Goal: Transaction & Acquisition: Download file/media

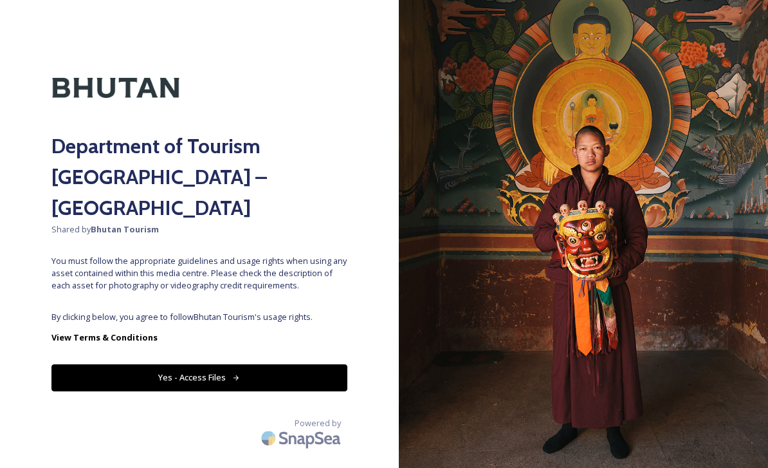
click at [303, 364] on button "Yes - Access Files" at bounding box center [199, 377] width 296 height 26
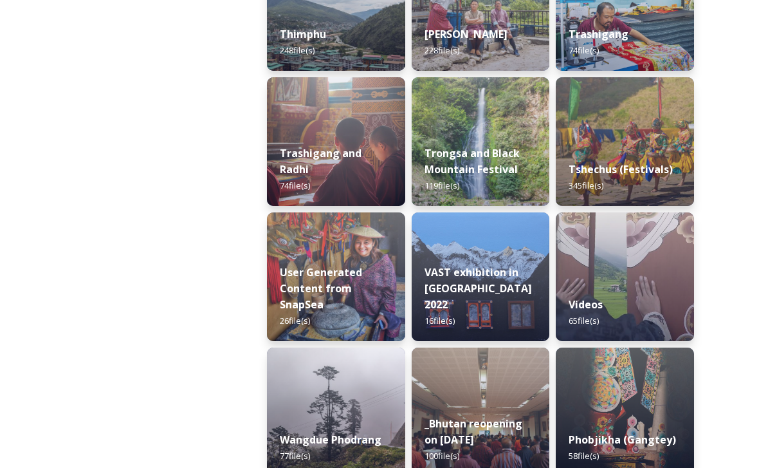
scroll to position [1614, 0]
click at [648, 298] on div "Videos 65 file(s)" at bounding box center [625, 312] width 138 height 57
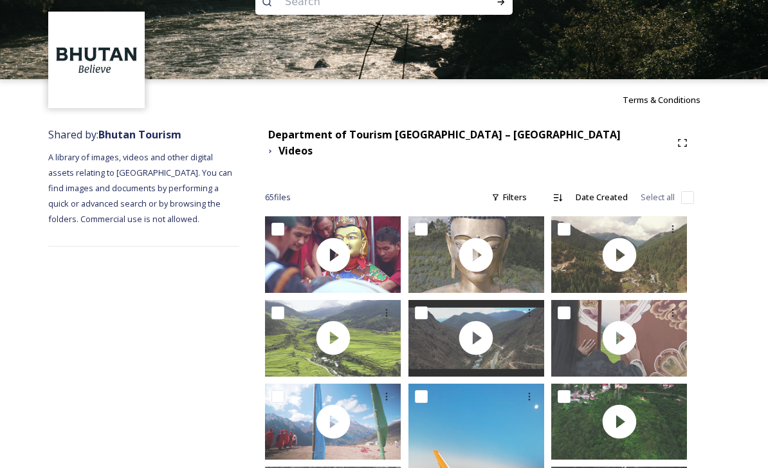
scroll to position [37, 0]
click at [386, 307] on icon at bounding box center [386, 312] width 10 height 10
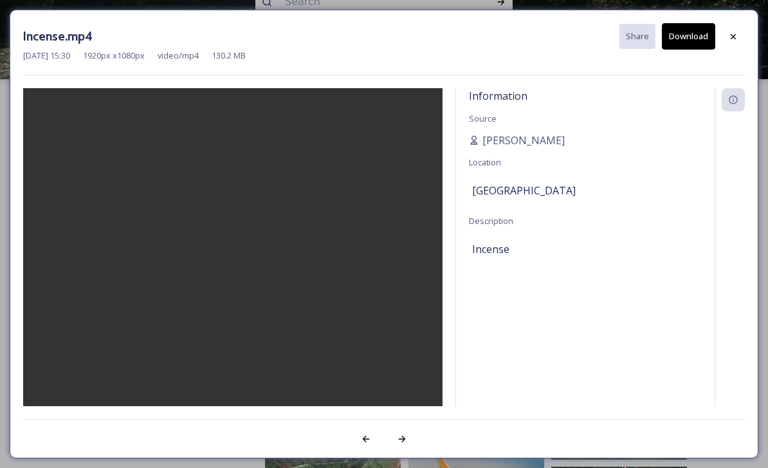
click at [689, 32] on button "Download" at bounding box center [688, 36] width 53 height 26
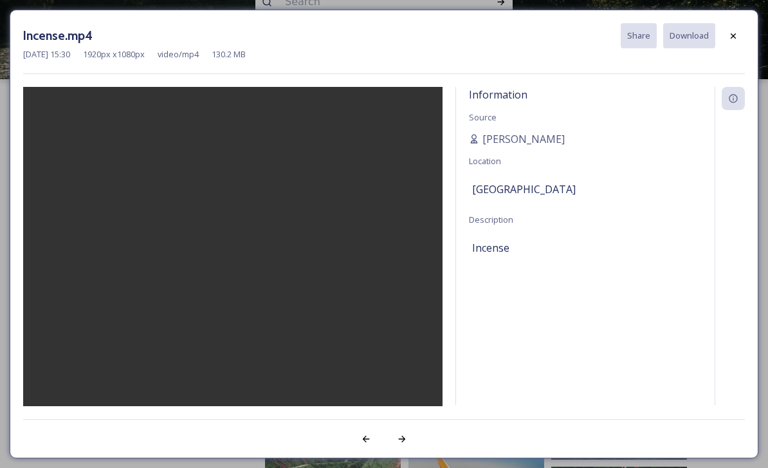
click at [358, 361] on video at bounding box center [232, 283] width 419 height 393
click at [230, 290] on video at bounding box center [232, 283] width 419 height 393
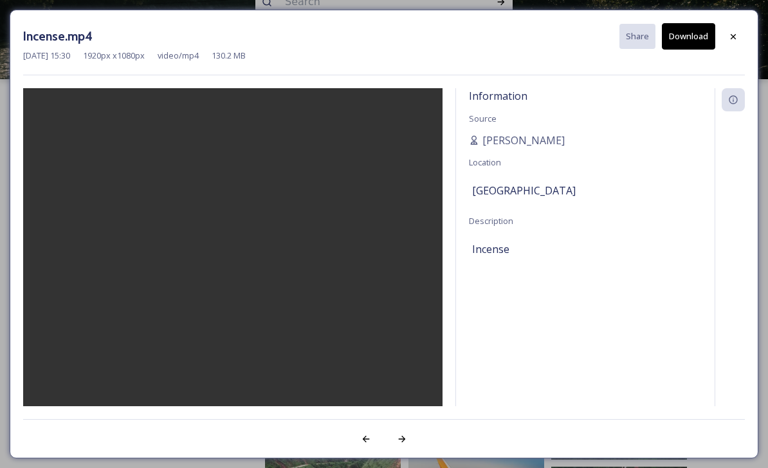
click at [342, 332] on video at bounding box center [232, 284] width 419 height 393
click at [282, 356] on video at bounding box center [232, 284] width 419 height 393
click at [284, 350] on video at bounding box center [232, 284] width 419 height 393
click at [236, 282] on video at bounding box center [232, 284] width 419 height 393
click at [230, 283] on video at bounding box center [232, 284] width 419 height 393
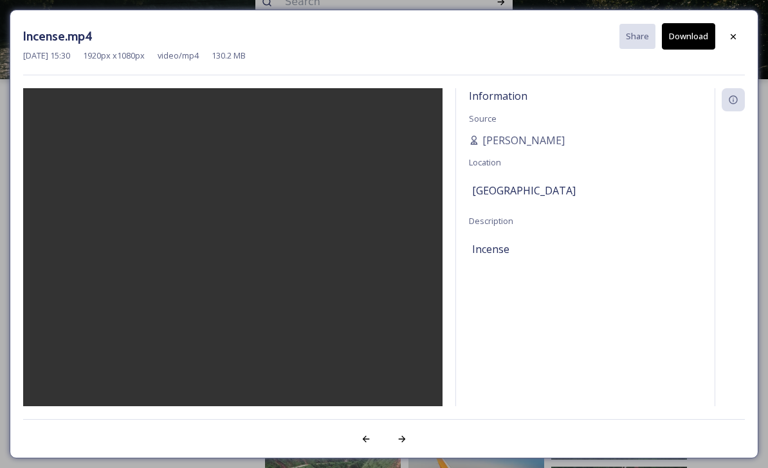
click at [314, 346] on video at bounding box center [232, 284] width 419 height 393
click at [387, 343] on video at bounding box center [232, 284] width 419 height 393
click at [684, 28] on button "Download" at bounding box center [688, 36] width 53 height 26
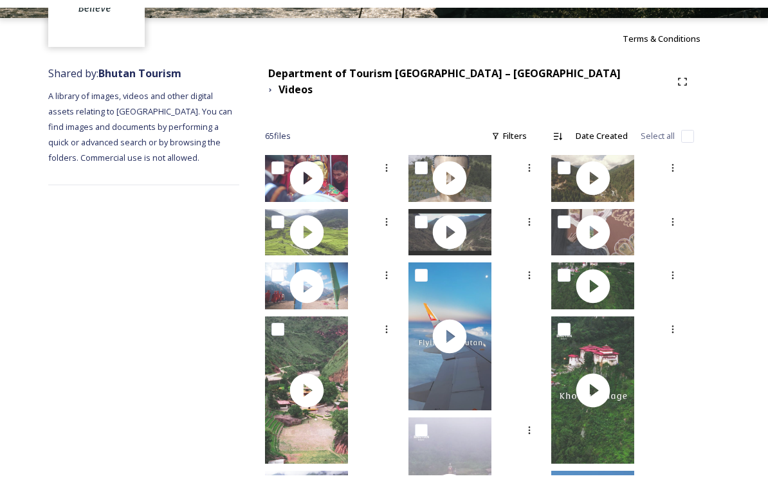
scroll to position [0, 0]
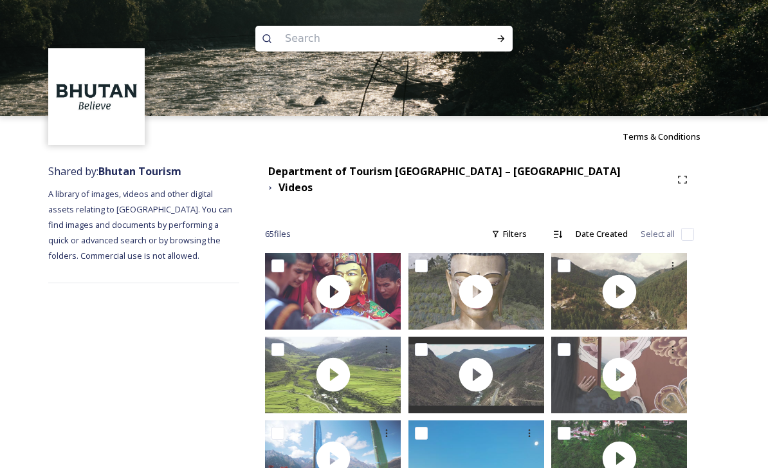
click at [381, 367] on div at bounding box center [333, 351] width 136 height 31
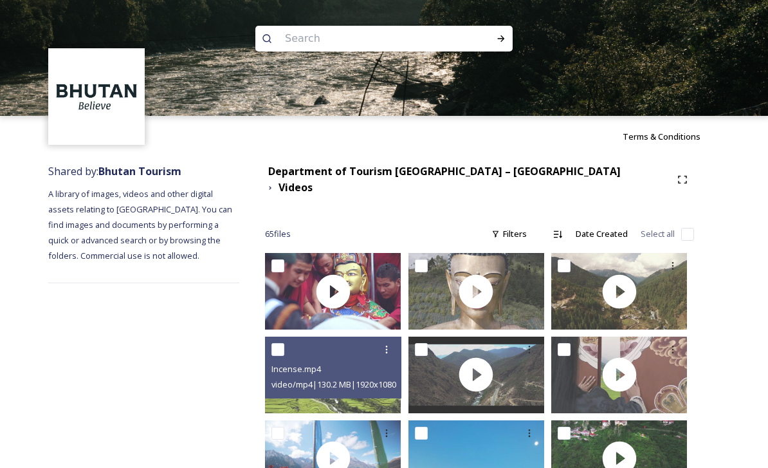
click at [386, 344] on icon at bounding box center [386, 349] width 10 height 10
click at [385, 396] on span "Download" at bounding box center [371, 402] width 39 height 12
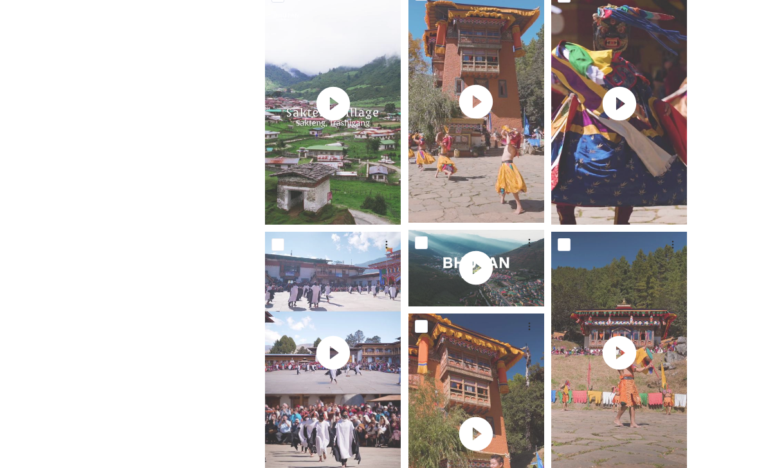
scroll to position [1183, 0]
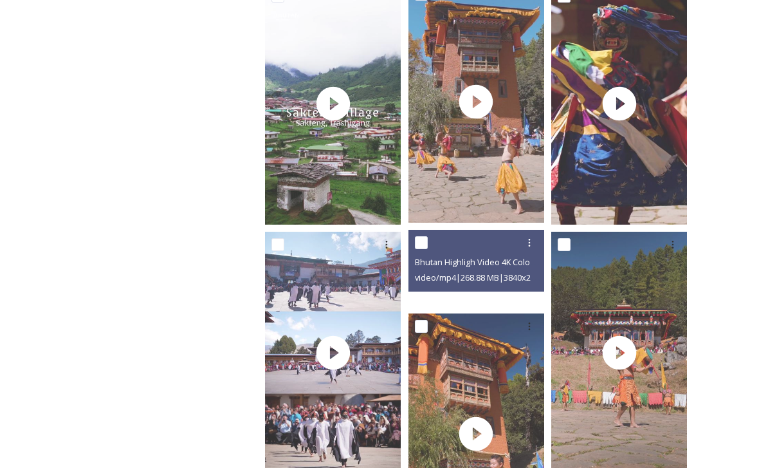
click at [480, 271] on span "video/mp4 | 268.88 MB | 3840 x 2160" at bounding box center [479, 277] width 129 height 12
click at [506, 291] on div at bounding box center [476, 268] width 136 height 77
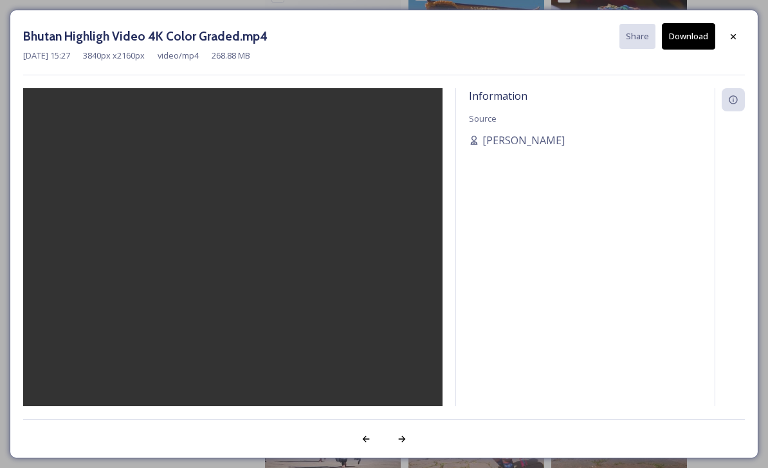
click at [232, 296] on video at bounding box center [232, 284] width 419 height 393
click at [400, 396] on video at bounding box center [232, 284] width 419 height 393
click at [691, 35] on button "Download" at bounding box center [688, 36] width 53 height 26
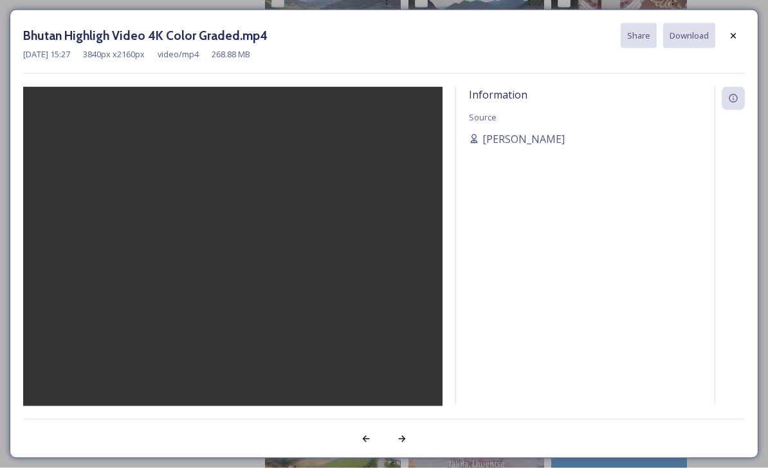
scroll to position [349, 0]
click at [367, 344] on video at bounding box center [232, 283] width 419 height 393
click at [733, 35] on icon at bounding box center [733, 36] width 10 height 10
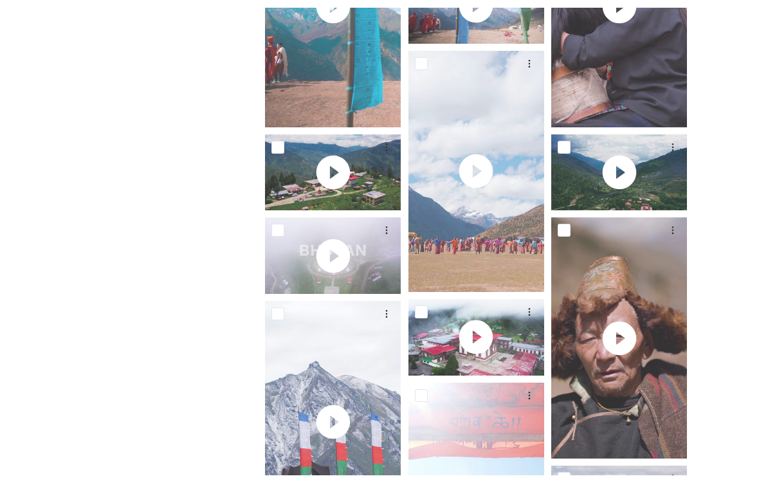
scroll to position [2778, 0]
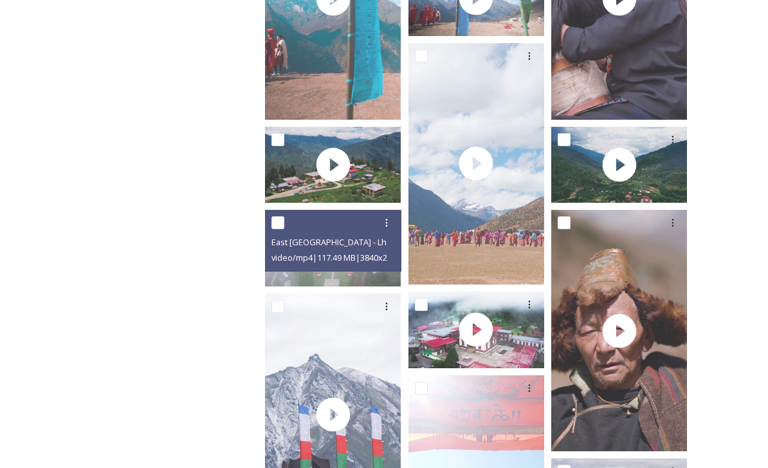
click at [385, 219] on div at bounding box center [386, 222] width 23 height 23
click at [387, 271] on span "Download" at bounding box center [371, 275] width 39 height 12
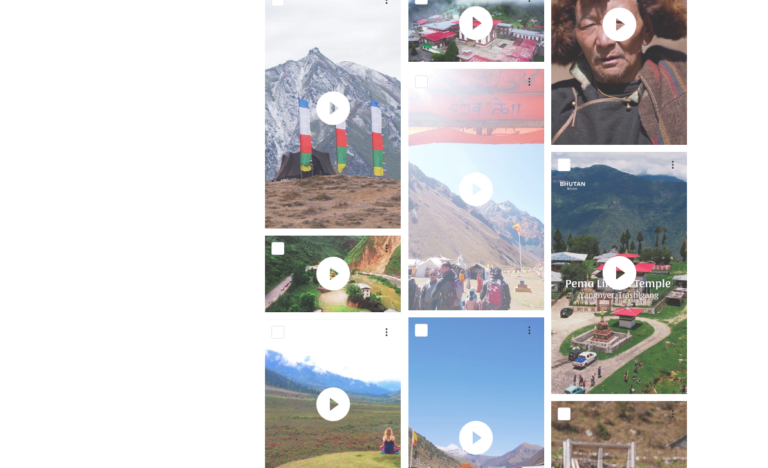
scroll to position [3160, 0]
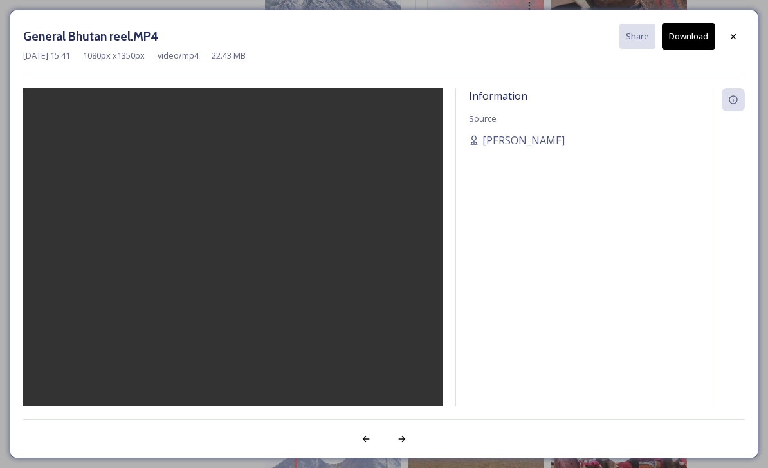
click at [239, 291] on video at bounding box center [232, 284] width 419 height 393
click at [734, 34] on icon at bounding box center [733, 37] width 10 height 10
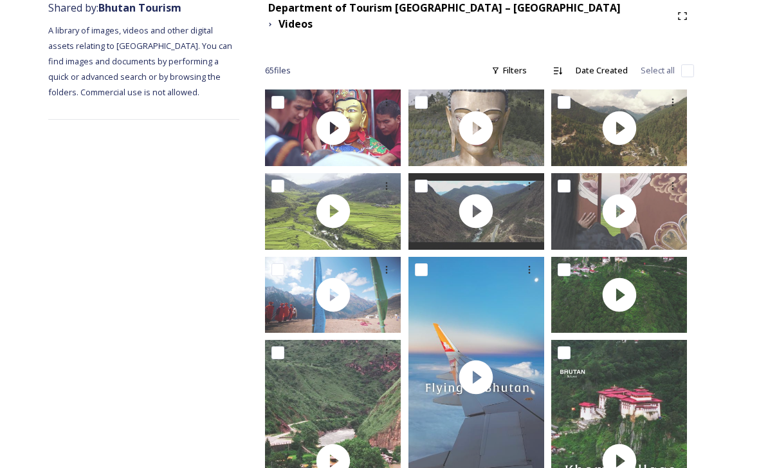
scroll to position [162, 0]
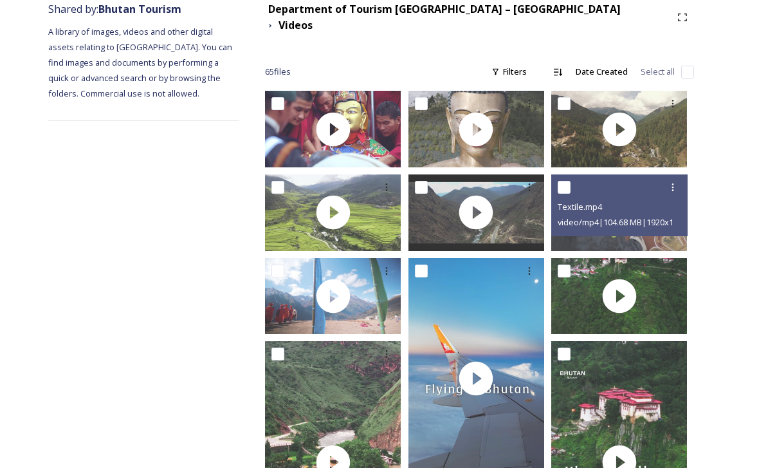
click at [678, 182] on icon at bounding box center [673, 187] width 10 height 10
click at [668, 209] on span "View File" at bounding box center [654, 215] width 33 height 12
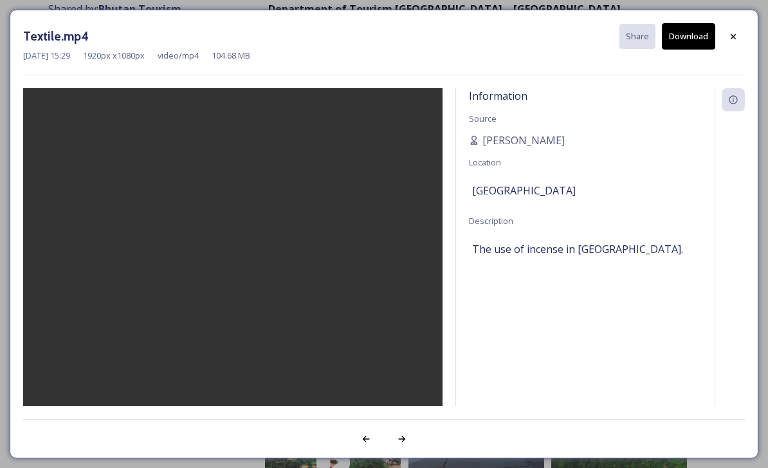
click at [249, 295] on video at bounding box center [232, 284] width 419 height 393
click at [736, 28] on div at bounding box center [733, 36] width 23 height 23
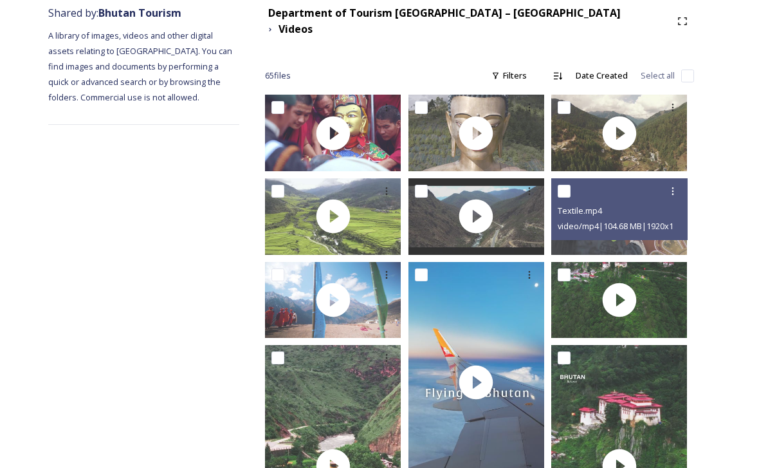
scroll to position [158, 0]
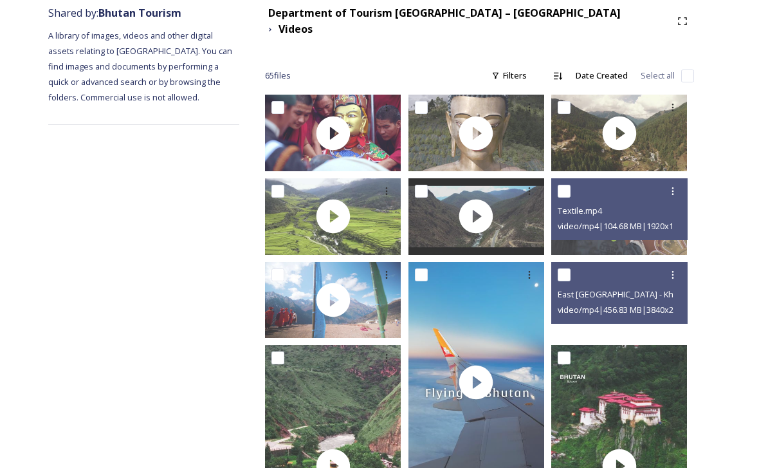
click at [625, 289] on span "East [GEOGRAPHIC_DATA] - Khoma 4K Color Graded.mp4" at bounding box center [666, 293] width 216 height 12
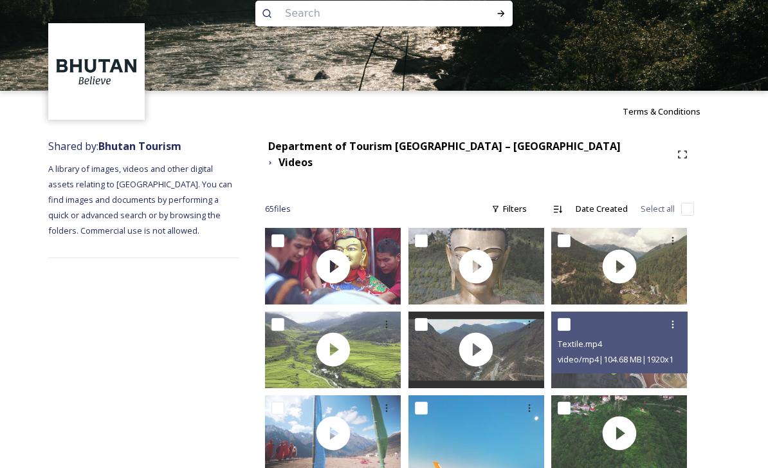
scroll to position [0, 0]
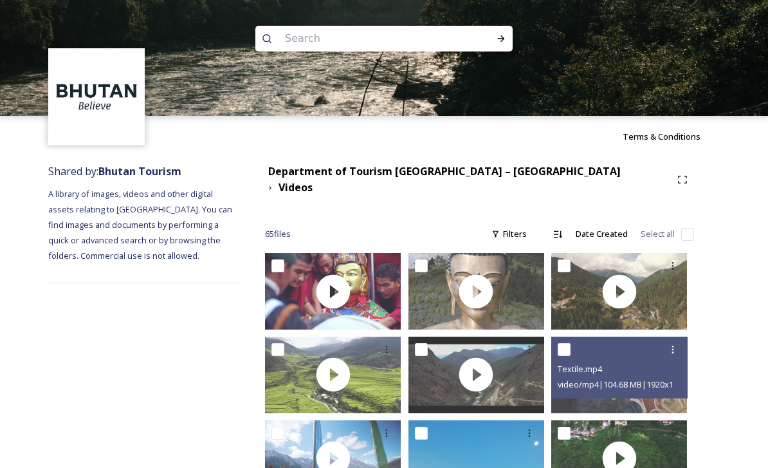
click at [484, 170] on strong "Department of Tourism [GEOGRAPHIC_DATA] – [GEOGRAPHIC_DATA]" at bounding box center [444, 171] width 352 height 14
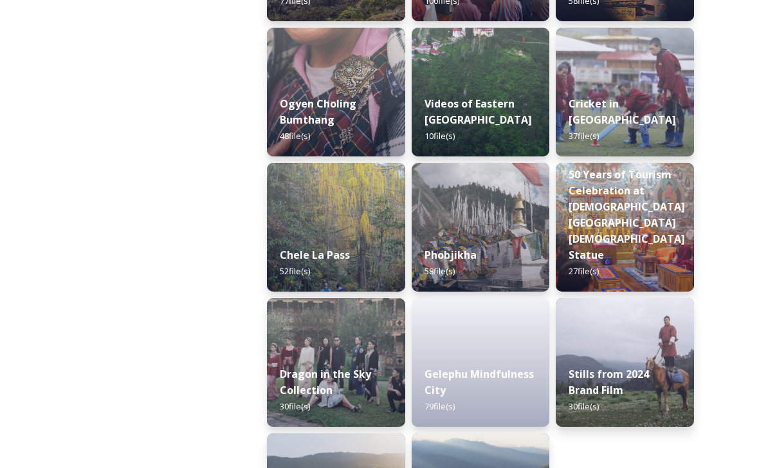
scroll to position [2135, 0]
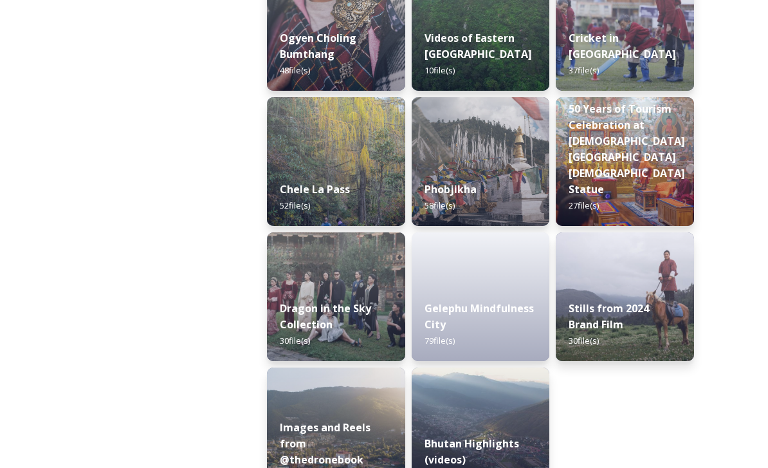
click at [533, 423] on img at bounding box center [481, 431] width 138 height 129
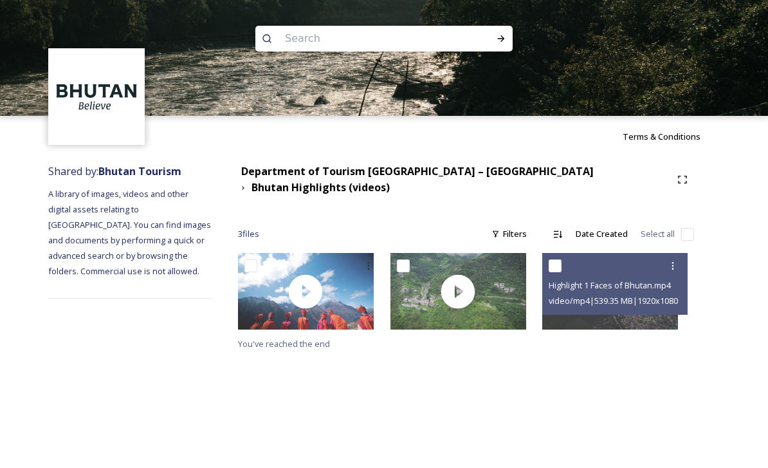
click at [674, 260] on icon at bounding box center [673, 265] width 10 height 10
click at [665, 287] on span "View File" at bounding box center [654, 293] width 33 height 12
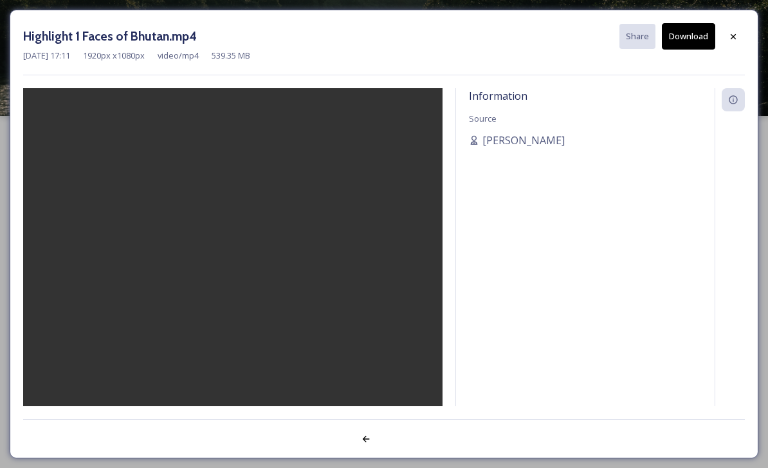
click at [241, 286] on video at bounding box center [232, 284] width 419 height 393
click at [497, 304] on div "Information Source [PERSON_NAME]" at bounding box center [585, 247] width 259 height 318
click at [385, 336] on video at bounding box center [232, 284] width 419 height 393
click at [394, 357] on video at bounding box center [232, 284] width 419 height 393
click at [735, 29] on div at bounding box center [733, 36] width 23 height 23
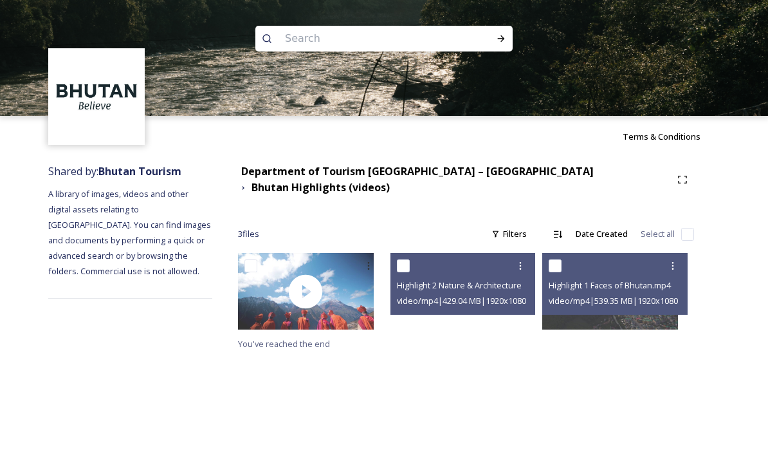
click at [470, 283] on div "Highlight 2 Nature & Architecture.mp4" at bounding box center [465, 284] width 136 height 15
click at [506, 318] on div at bounding box center [458, 291] width 136 height 77
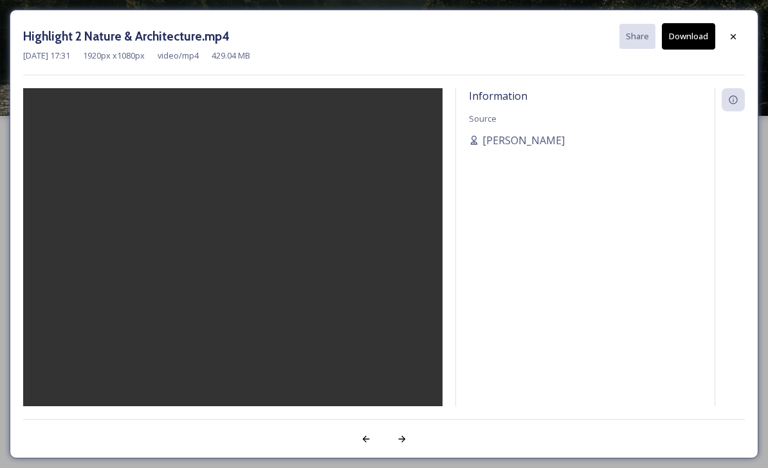
click at [233, 287] on video at bounding box center [232, 284] width 419 height 393
click at [259, 277] on video at bounding box center [232, 284] width 419 height 393
click at [241, 280] on video at bounding box center [232, 284] width 419 height 393
click at [226, 282] on video at bounding box center [232, 284] width 419 height 393
click at [290, 352] on video at bounding box center [232, 284] width 419 height 393
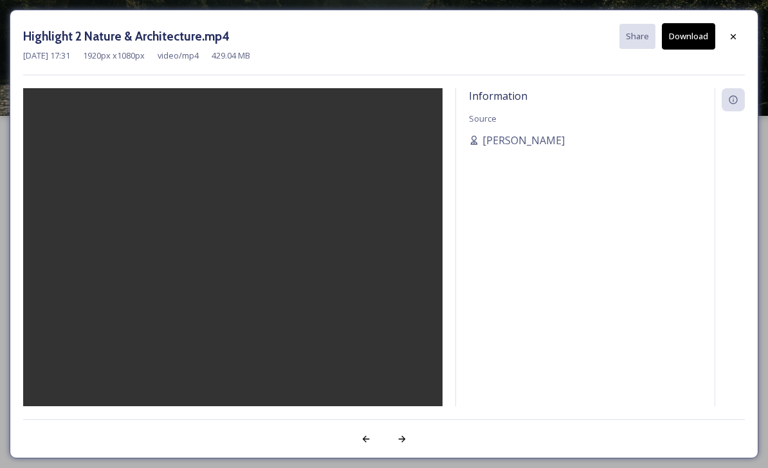
click at [174, 282] on video at bounding box center [232, 284] width 419 height 393
click at [181, 282] on video at bounding box center [232, 284] width 419 height 393
click at [185, 286] on video at bounding box center [232, 284] width 419 height 393
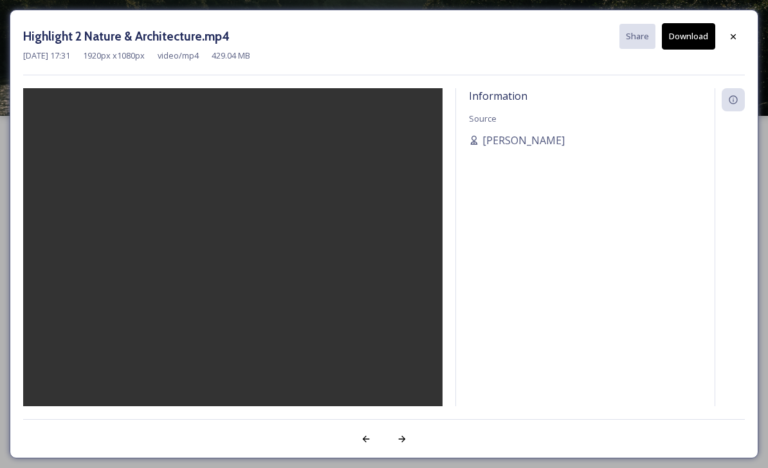
click at [693, 36] on button "Download" at bounding box center [688, 36] width 53 height 26
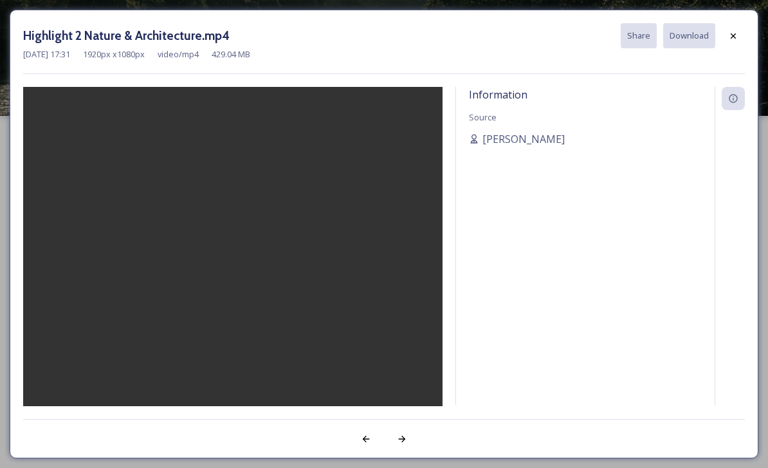
click at [381, 344] on video at bounding box center [232, 283] width 419 height 393
click at [733, 37] on icon at bounding box center [733, 36] width 10 height 10
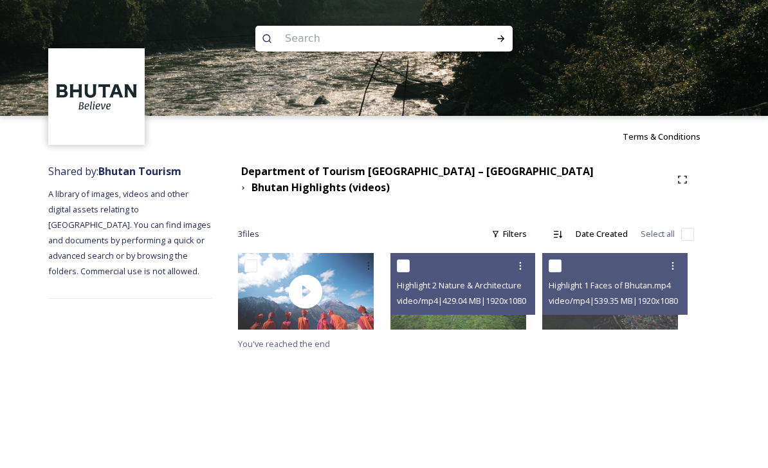
click at [532, 262] on div at bounding box center [520, 265] width 23 height 23
click at [525, 313] on span "Download" at bounding box center [505, 319] width 39 height 12
click at [525, 260] on icon at bounding box center [520, 265] width 10 height 10
click at [525, 313] on span "Download" at bounding box center [505, 319] width 39 height 12
click at [525, 260] on icon at bounding box center [520, 265] width 10 height 10
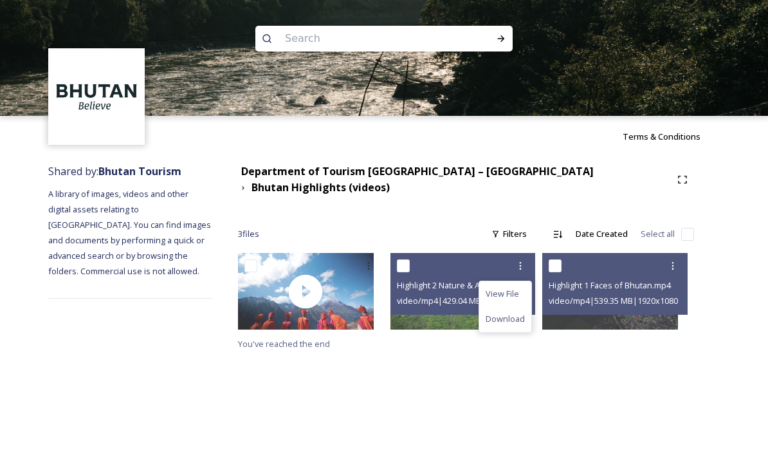
click at [522, 313] on span "Download" at bounding box center [505, 319] width 39 height 12
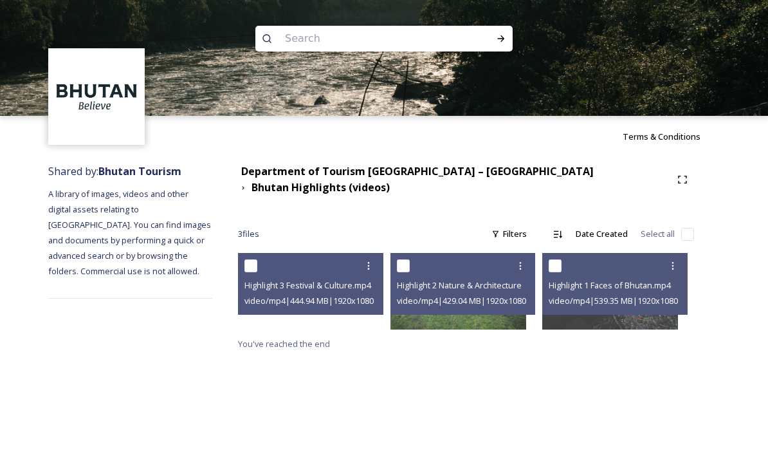
click at [342, 279] on span "Highlight 3 Festival & Culture.mp4" at bounding box center [307, 285] width 127 height 12
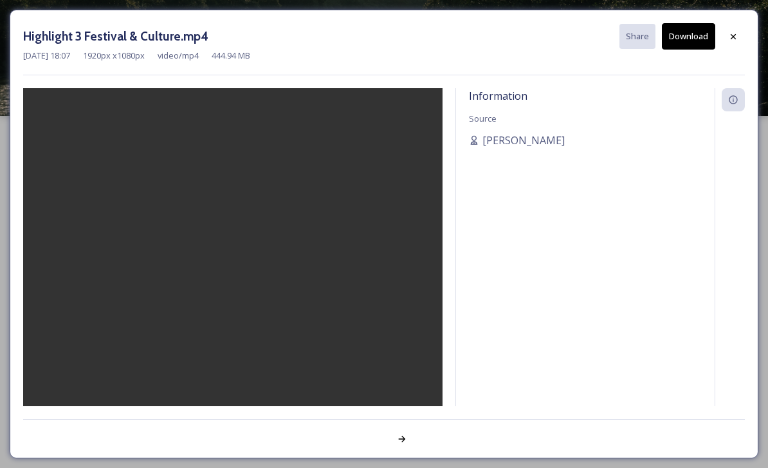
click at [241, 286] on video at bounding box center [232, 284] width 419 height 393
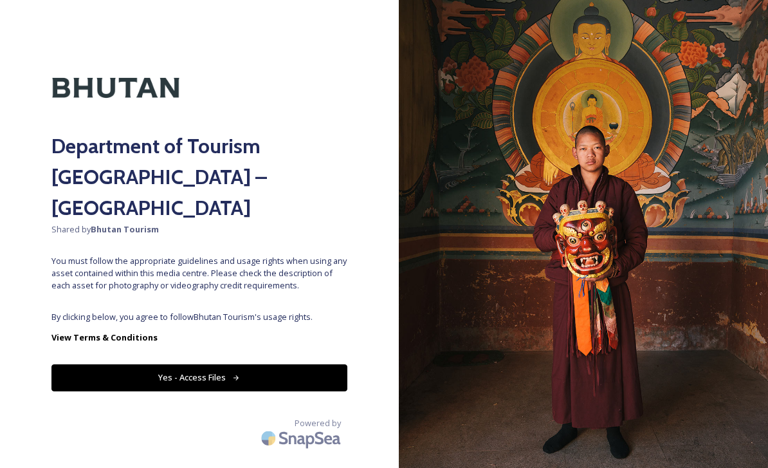
click at [296, 364] on button "Yes - Access Files" at bounding box center [199, 377] width 296 height 26
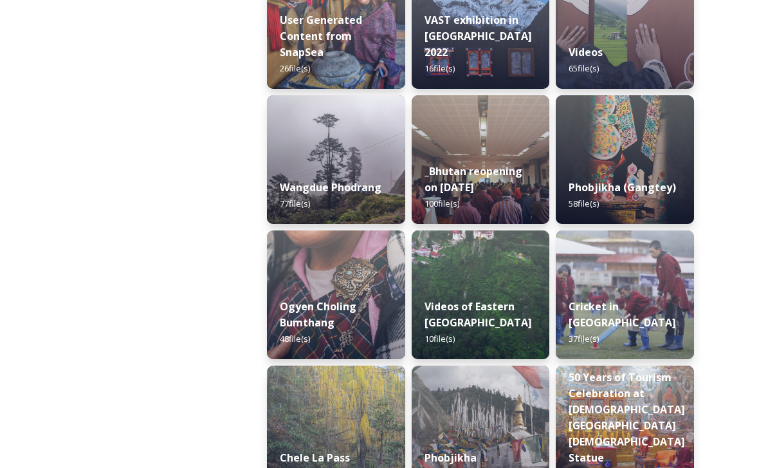
scroll to position [2135, 0]
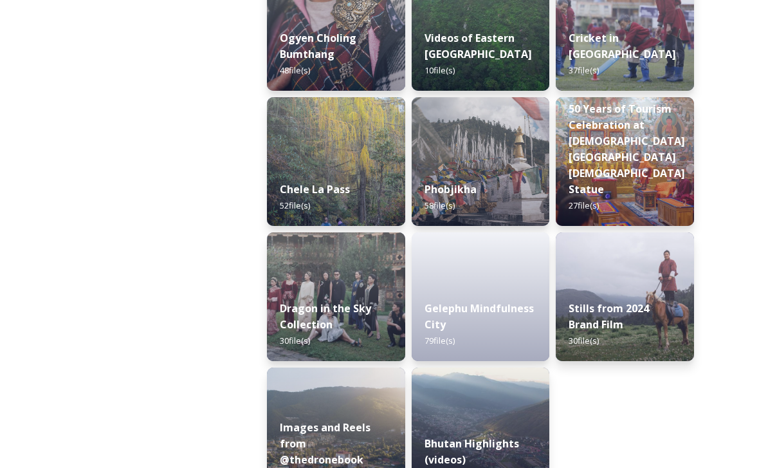
click at [369, 444] on strong "Images and Reels from @thedronebook" at bounding box center [325, 443] width 91 height 46
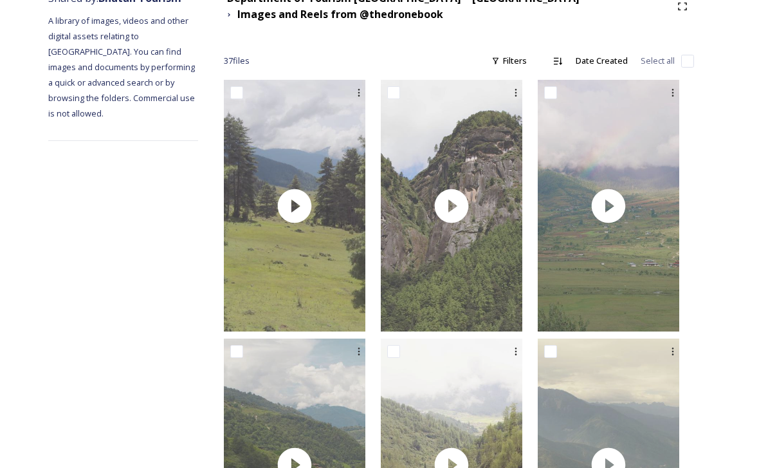
scroll to position [148, 0]
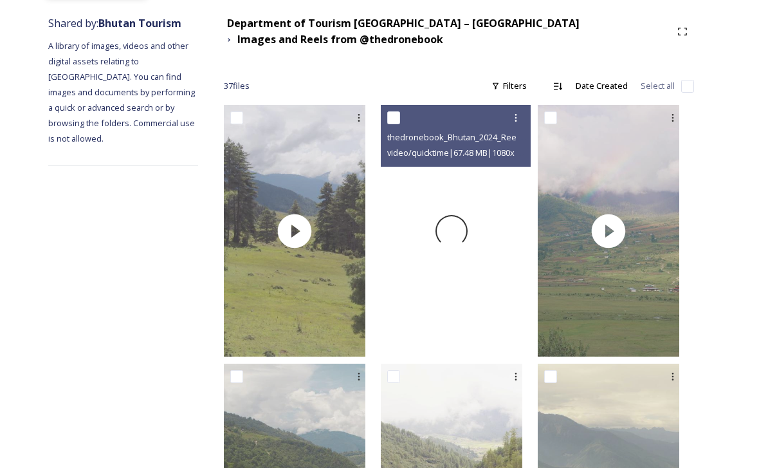
click at [519, 327] on div at bounding box center [451, 230] width 141 height 251
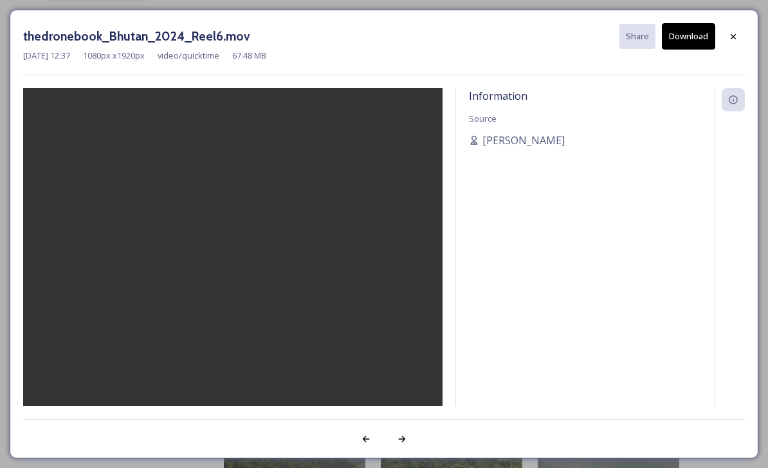
click at [229, 287] on video at bounding box center [232, 284] width 419 height 393
click at [367, 323] on video at bounding box center [232, 284] width 419 height 393
click at [677, 36] on button "Download" at bounding box center [688, 36] width 53 height 26
click at [736, 41] on icon at bounding box center [733, 37] width 10 height 10
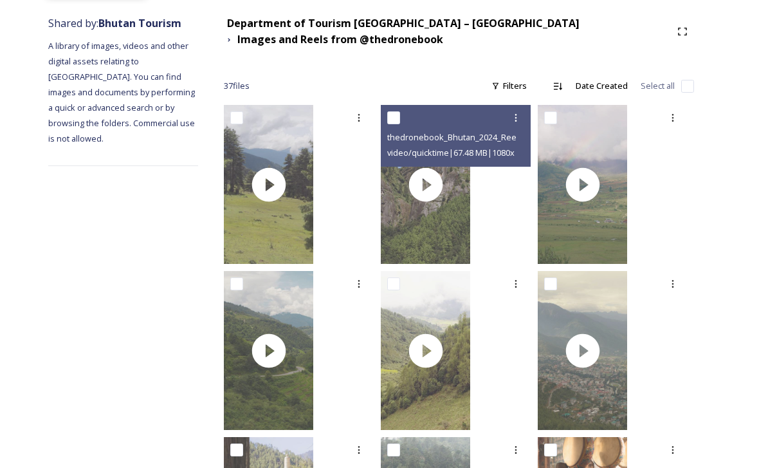
scroll to position [0, 0]
